Goal: Task Accomplishment & Management: Manage account settings

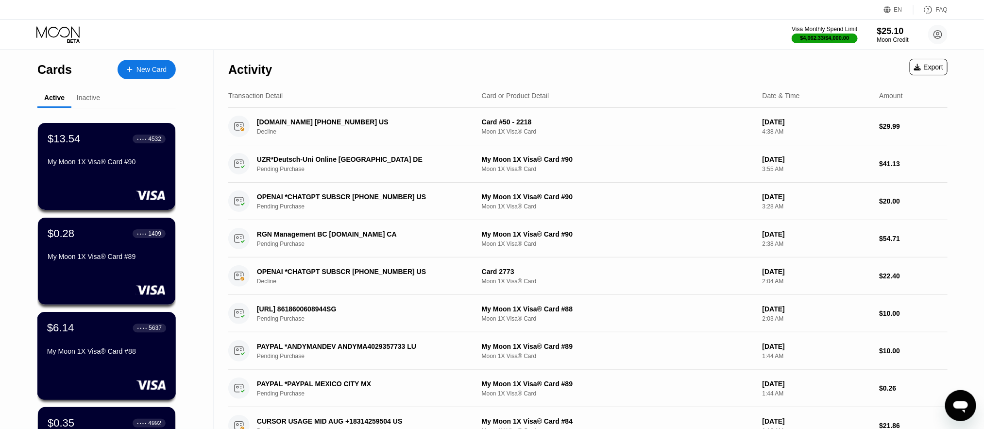
scroll to position [219, 0]
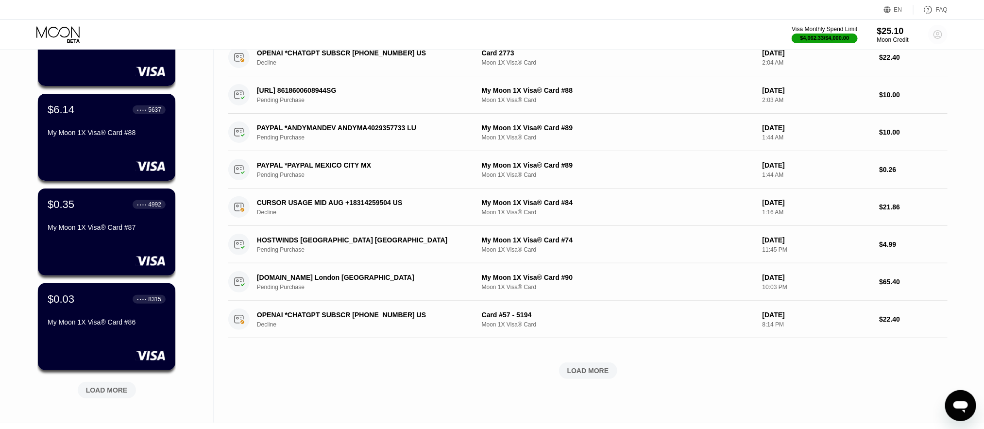
click at [942, 34] on icon at bounding box center [938, 35] width 8 height 8
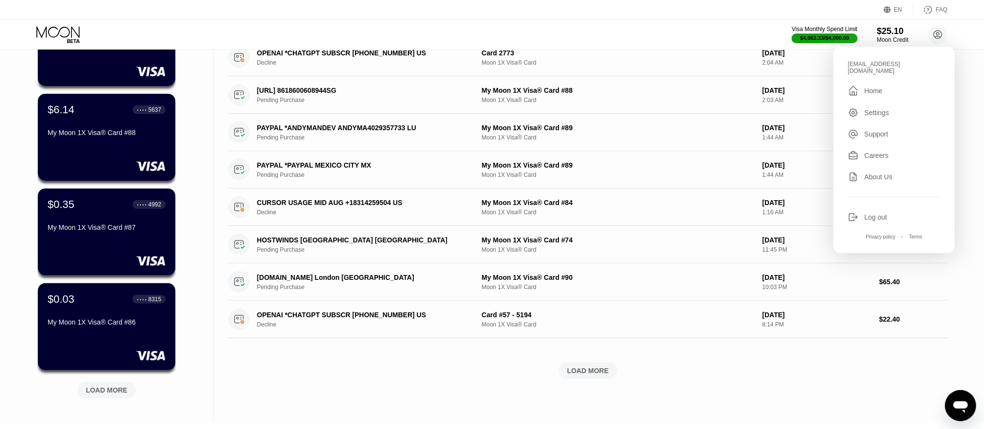
click at [863, 212] on div "Log out" at bounding box center [894, 217] width 92 height 11
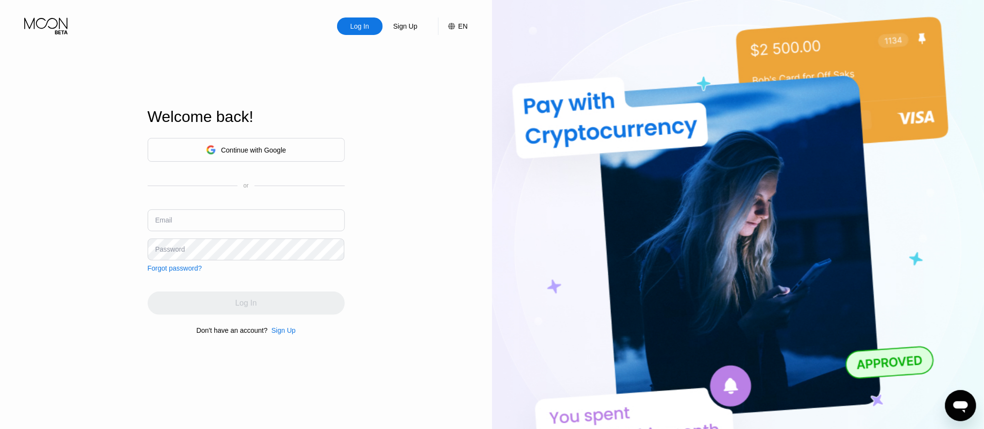
click at [101, 219] on div "Log In Sign Up EN Language Select an item Save Welcome back! Continue with Goog…" at bounding box center [246, 236] width 492 height 472
click at [164, 221] on div "Email" at bounding box center [163, 220] width 17 height 8
click at [207, 223] on input "text" at bounding box center [246, 220] width 197 height 22
paste input "tpperfectm@gmail.com"
type input "tpperfectm@gmail.com"
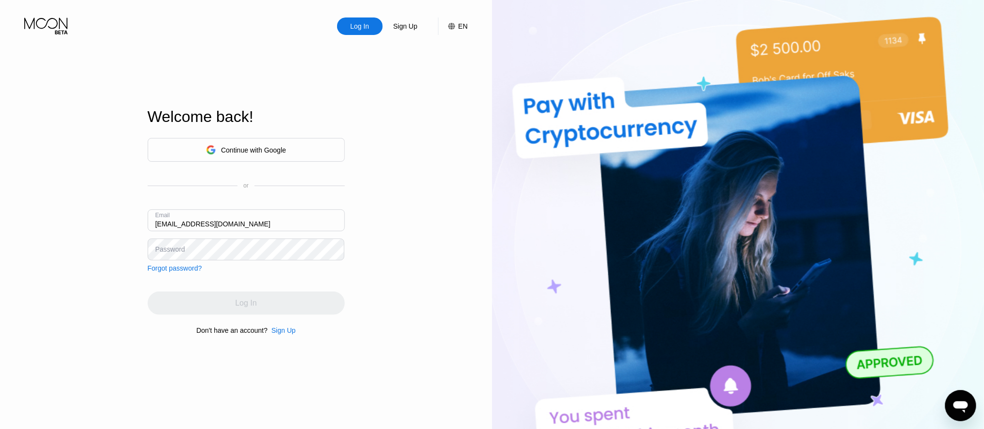
click at [38, 225] on div "Log In Sign Up EN Language Select an item Save Welcome back! Continue with Goog…" at bounding box center [246, 236] width 492 height 472
click at [163, 245] on div "Password" at bounding box center [170, 249] width 30 height 8
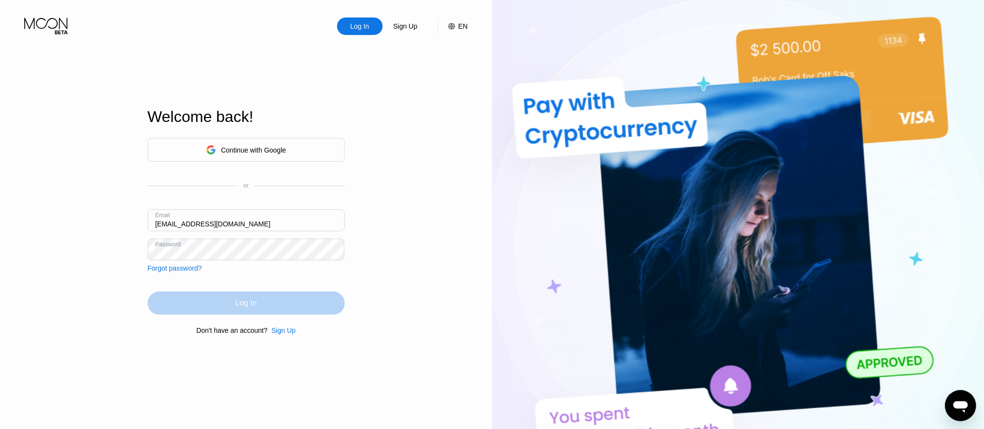
click at [222, 302] on div "Log In" at bounding box center [246, 302] width 197 height 23
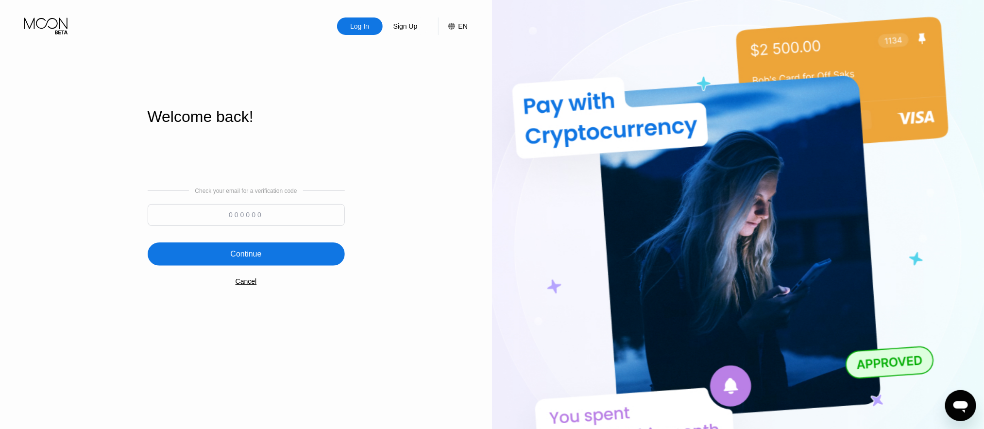
click at [197, 218] on input at bounding box center [246, 215] width 197 height 22
click at [189, 217] on input at bounding box center [246, 215] width 197 height 22
paste input "606128"
type input "606128"
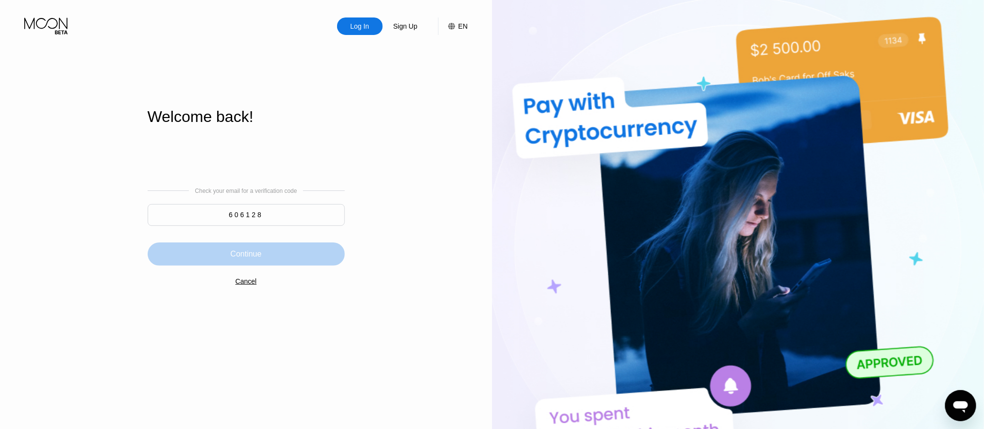
click at [263, 256] on div "Continue" at bounding box center [246, 253] width 197 height 23
